Goal: Transaction & Acquisition: Purchase product/service

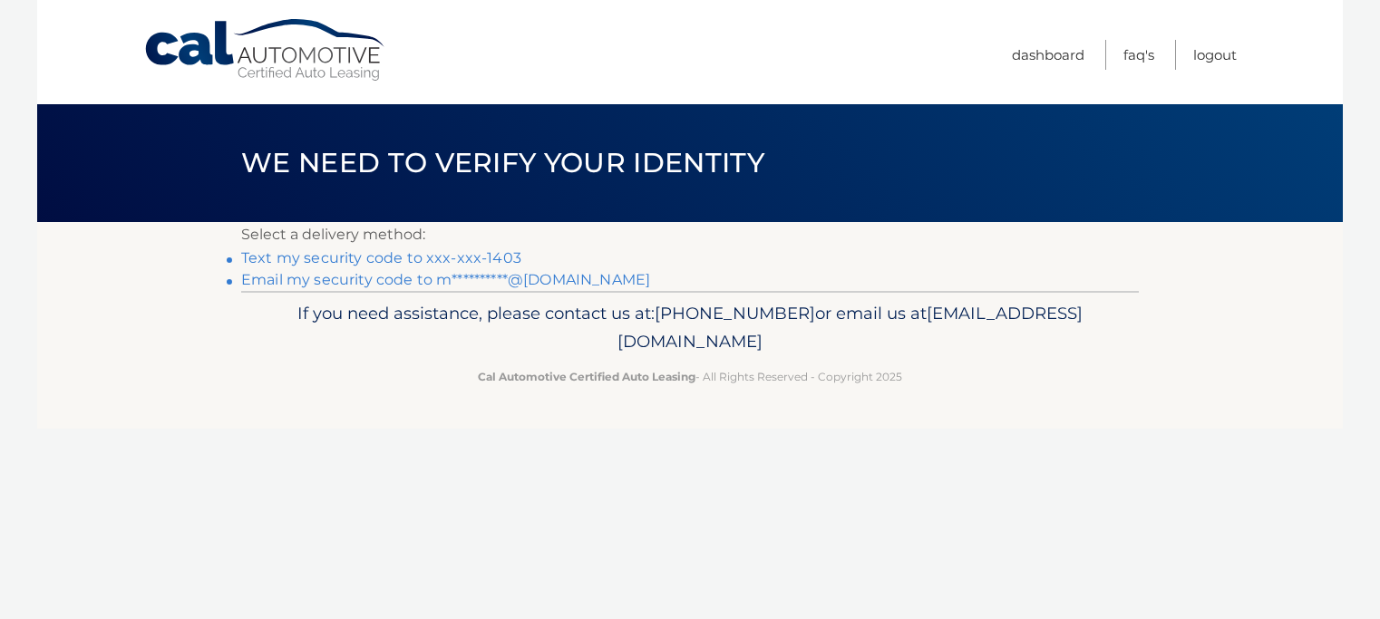
click at [504, 262] on link "Text my security code to xxx-xxx-1403" at bounding box center [381, 257] width 280 height 17
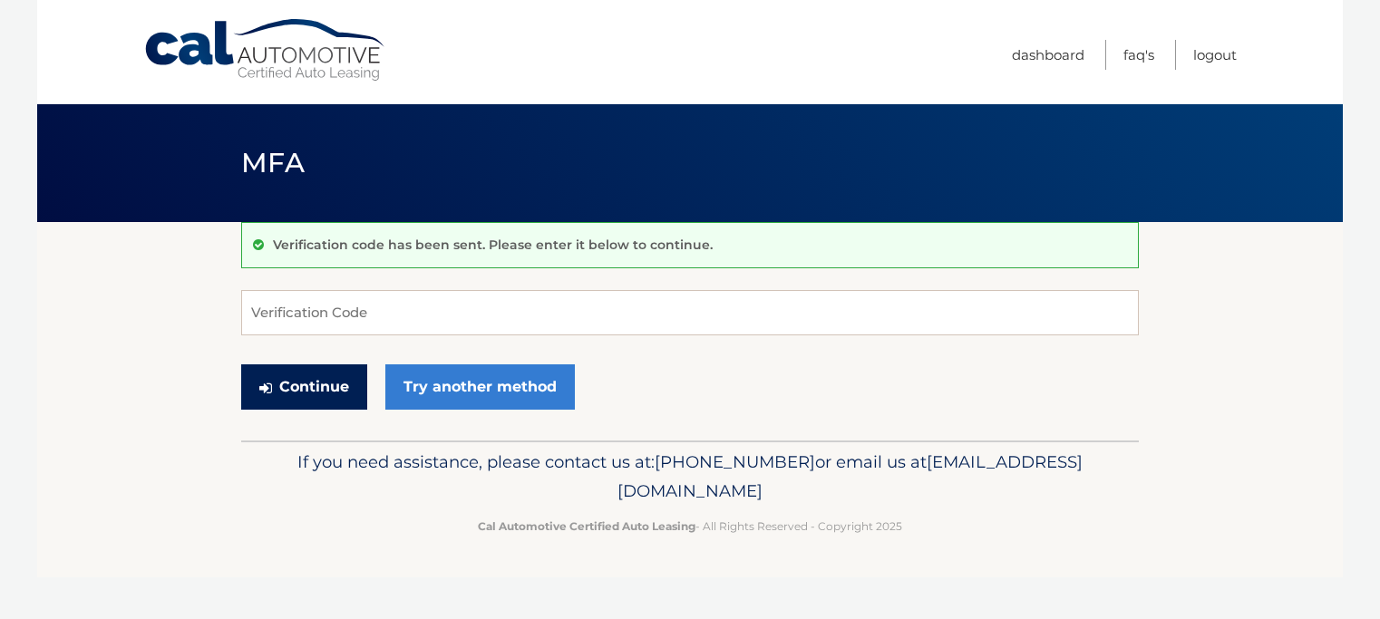
click at [325, 387] on button "Continue" at bounding box center [304, 386] width 126 height 45
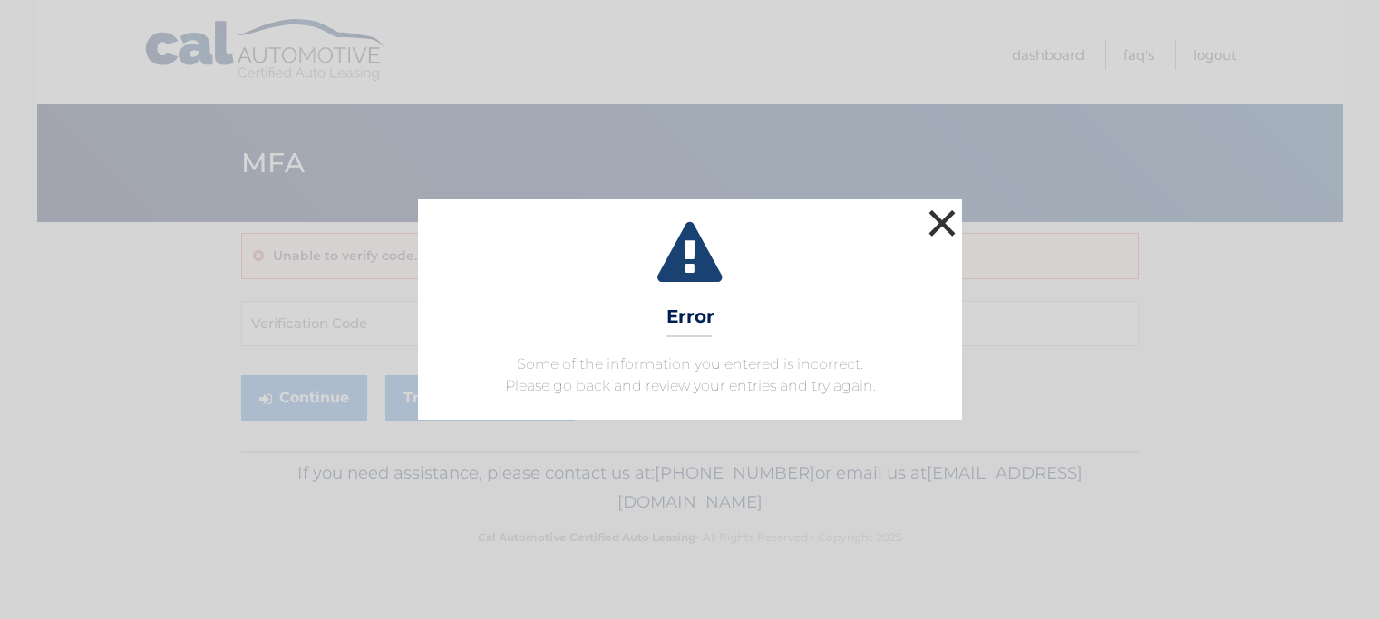
click at [942, 215] on button "×" at bounding box center [942, 223] width 36 height 36
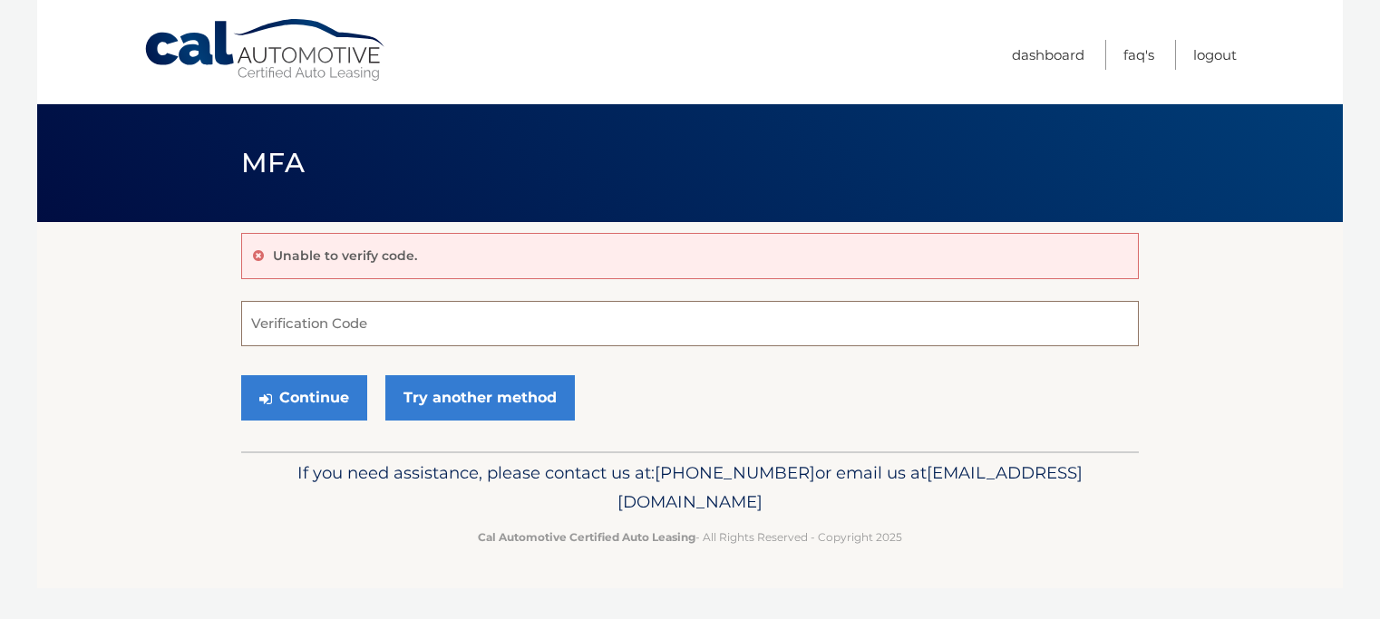
click at [821, 320] on input "Verification Code" at bounding box center [690, 323] width 898 height 45
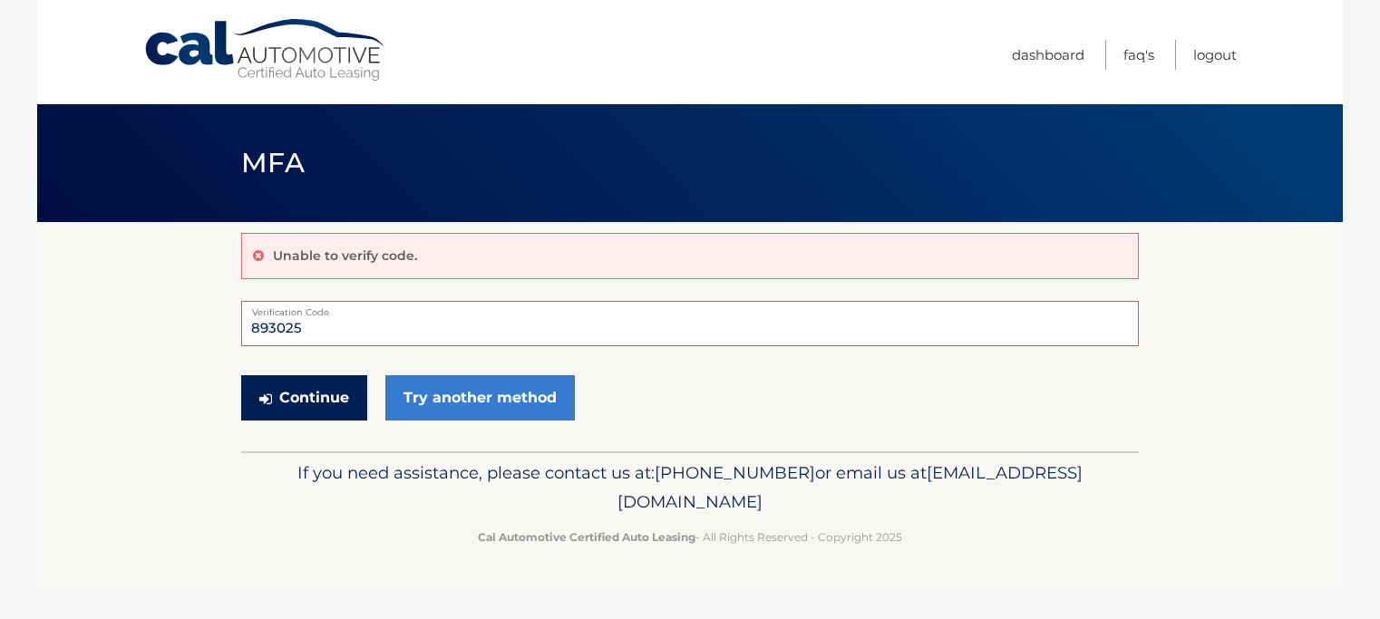
type input "893025"
click at [328, 395] on button "Continue" at bounding box center [304, 397] width 126 height 45
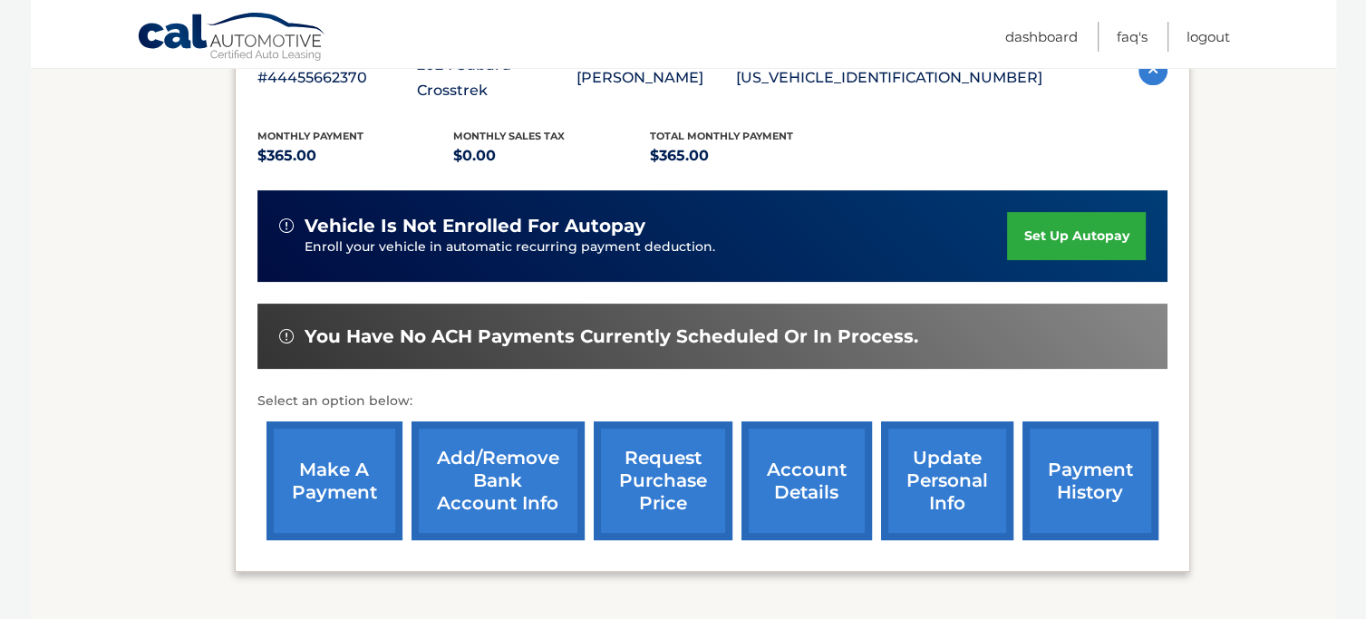
scroll to position [363, 0]
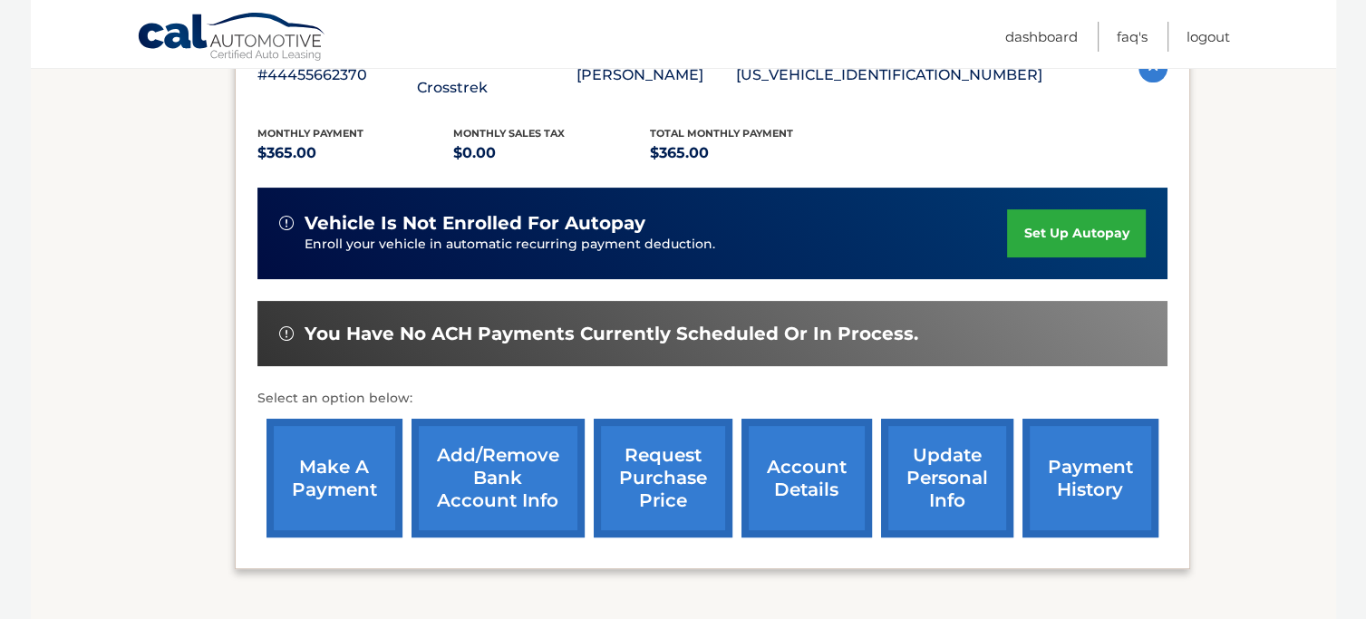
click at [332, 431] on link "make a payment" at bounding box center [335, 478] width 136 height 119
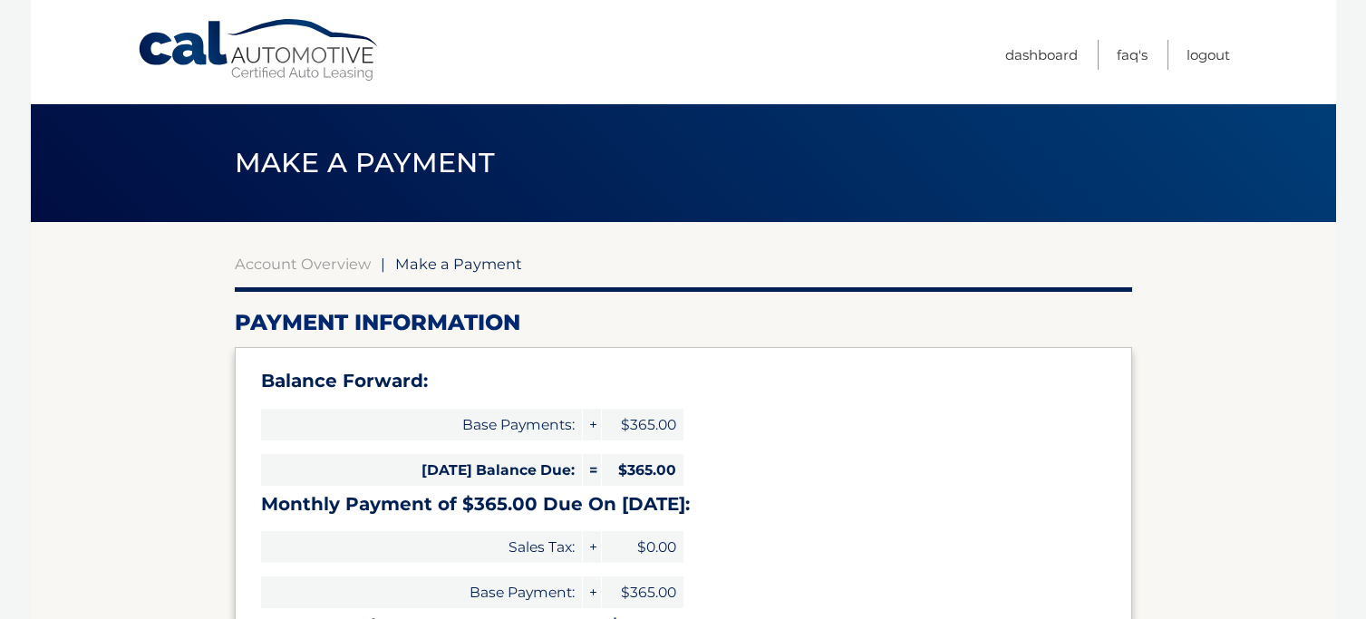
select select "NjcyN2UxZTEtNjAxZC00NWQ3LWFiM2QtNTg5ZTAzMGM0ZDQ3"
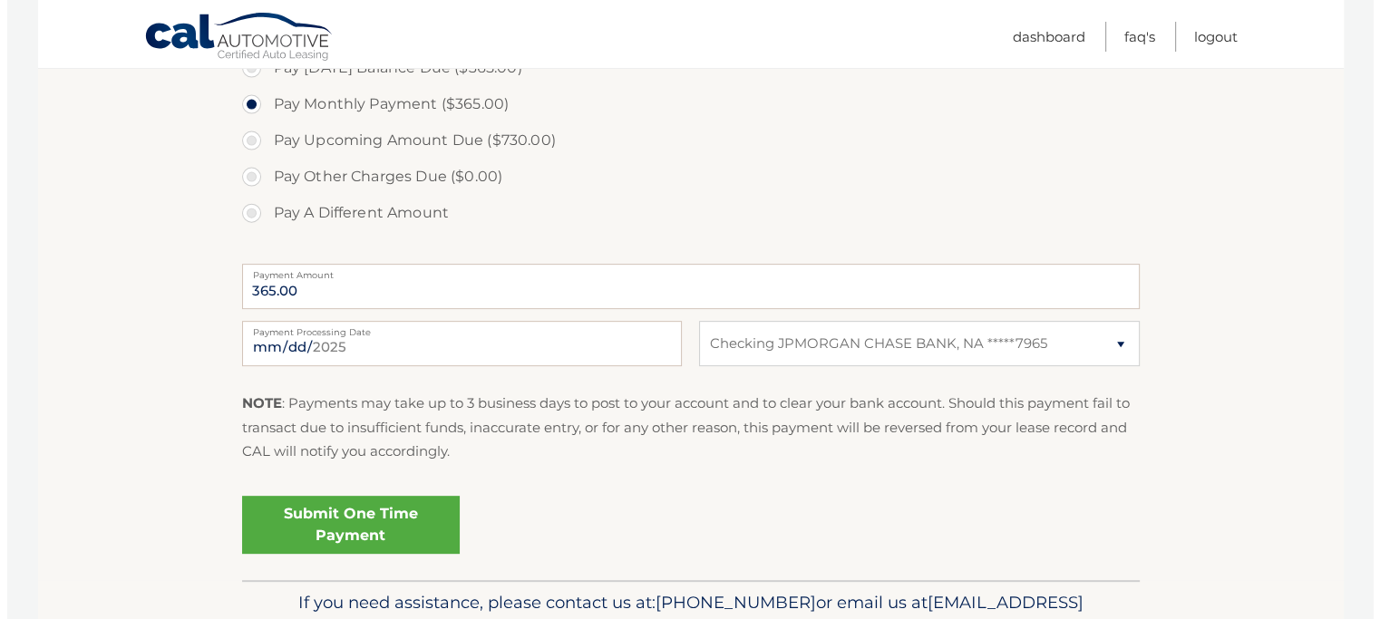
scroll to position [725, 0]
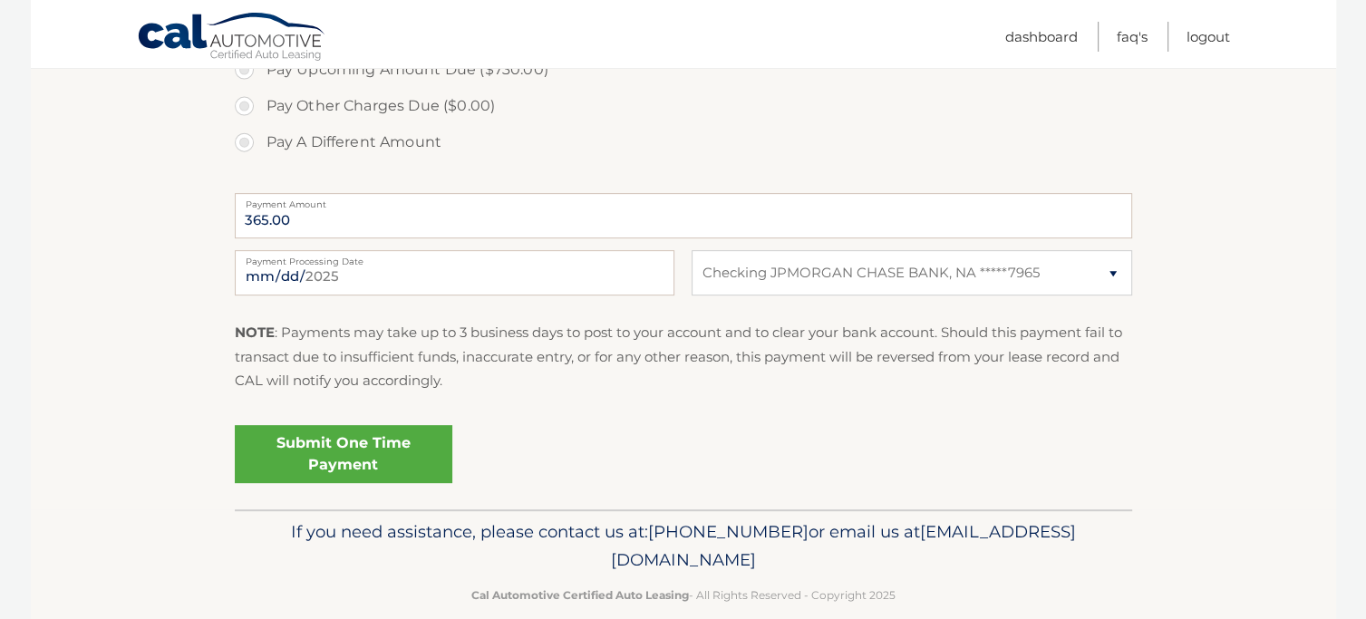
click at [383, 456] on link "Submit One Time Payment" at bounding box center [344, 454] width 218 height 58
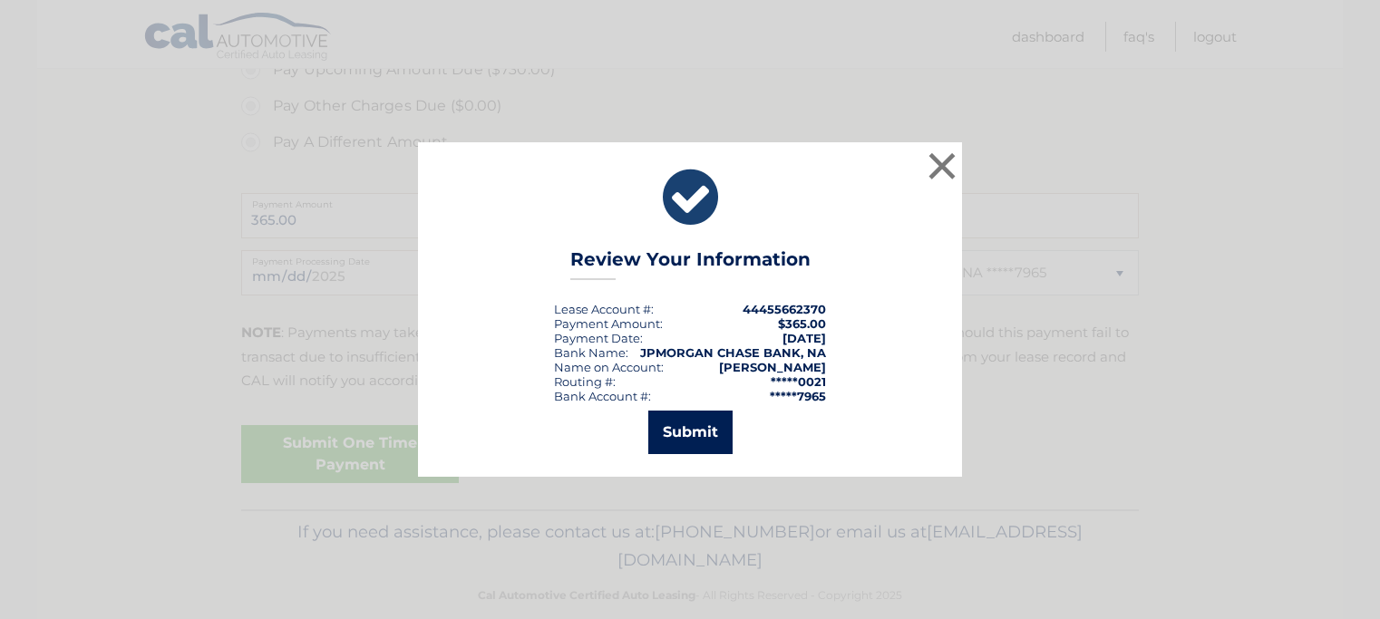
click at [685, 436] on button "Submit" at bounding box center [690, 433] width 84 height 44
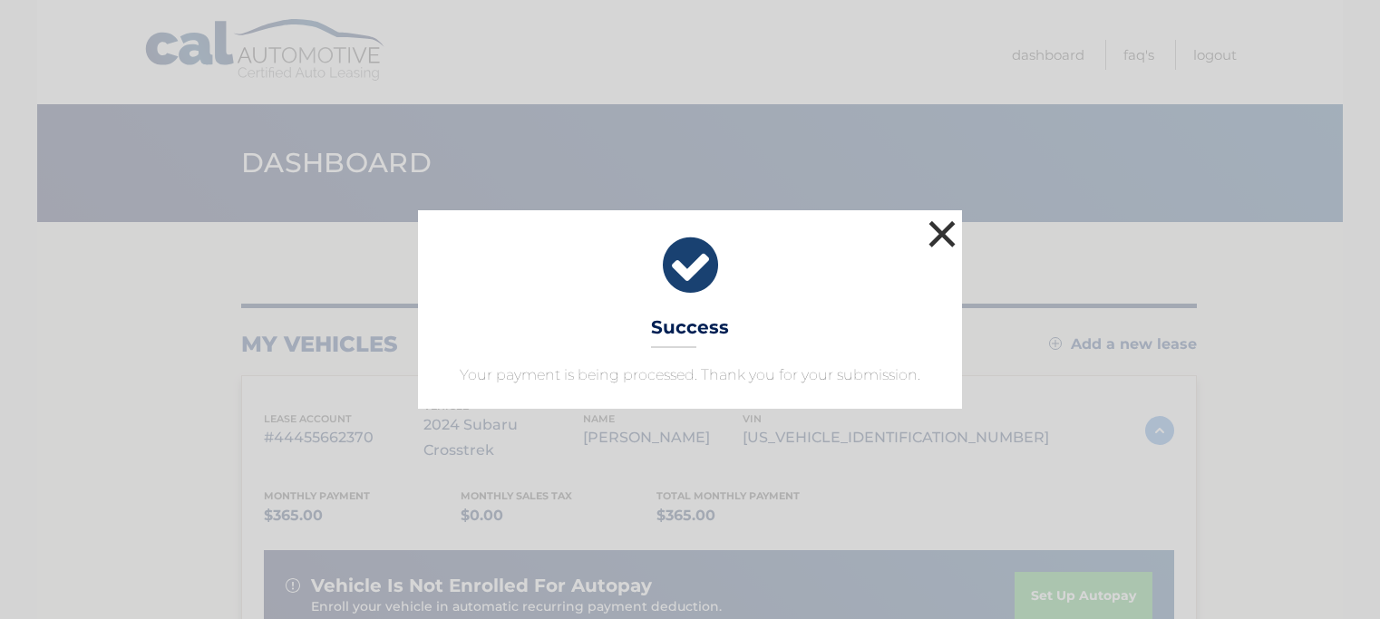
click at [947, 229] on button "×" at bounding box center [942, 234] width 36 height 36
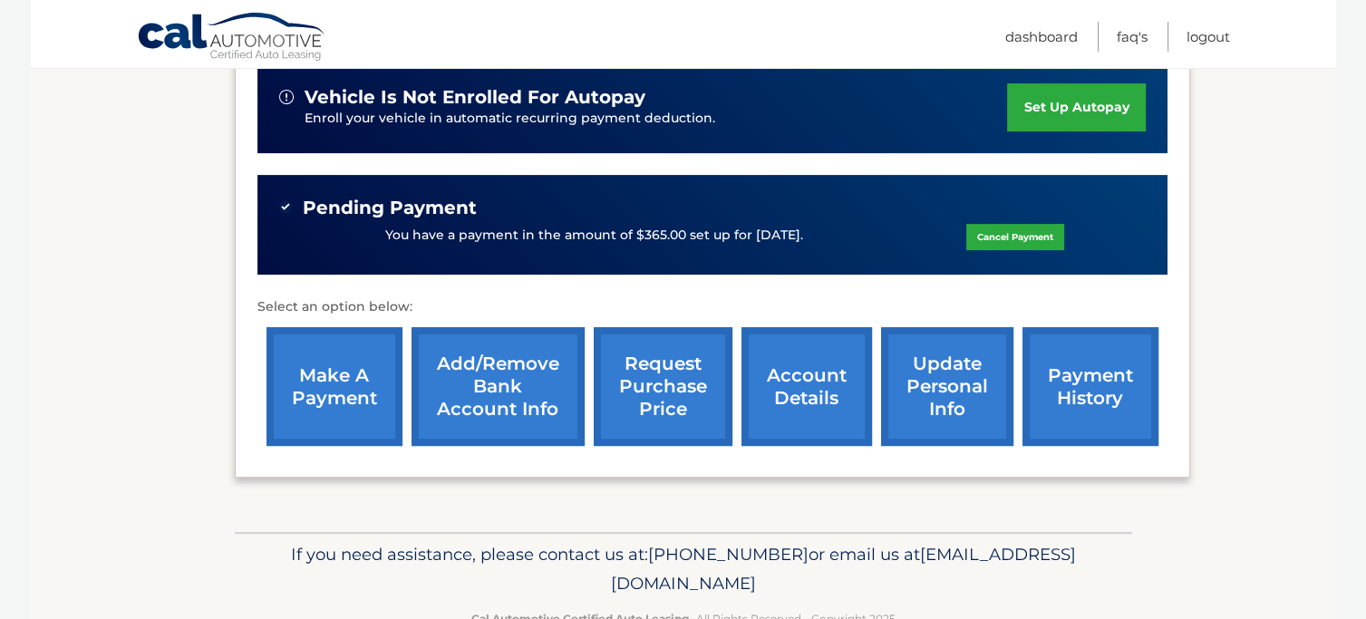
scroll to position [512, 0]
